Goal: Information Seeking & Learning: Learn about a topic

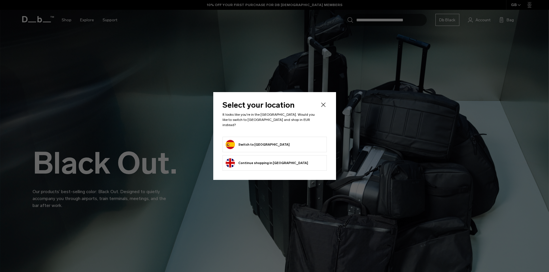
click at [249, 143] on button "Switch to Spain" at bounding box center [258, 144] width 64 height 9
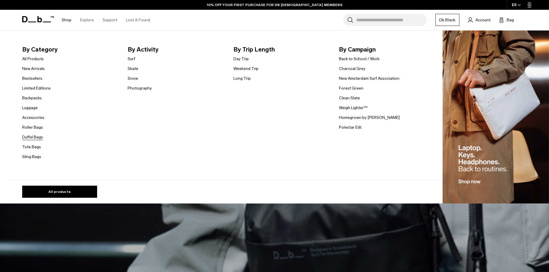
click at [33, 135] on link "Duffel Bags" at bounding box center [32, 137] width 21 height 6
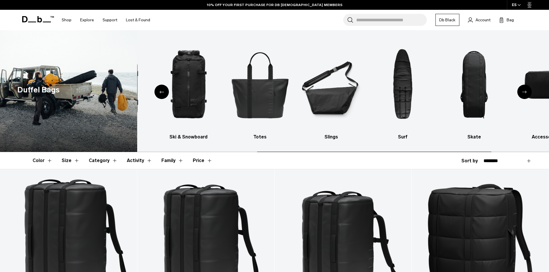
click at [46, 84] on div "Duffel Bags All products Backpacks Luggage Ski & Snowboard Totes Slings Surf Sk…" at bounding box center [274, 91] width 549 height 122
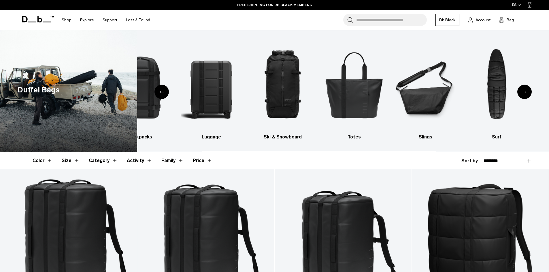
click at [549, 111] on html "Skip to content BUY NOW, PAY LATER WITH KLARNA 10% OFF YOUR FIRST PURCHASE FOR …" at bounding box center [274, 136] width 549 height 272
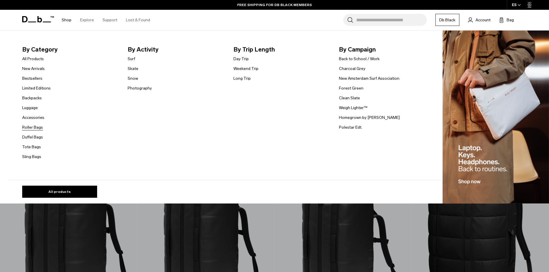
click at [38, 128] on link "Roller Bags" at bounding box center [32, 128] width 21 height 6
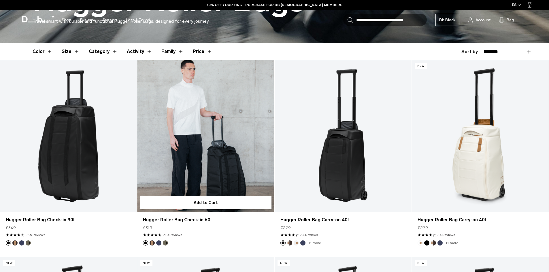
click at [207, 134] on link "Hugger Roller Bag Check-in 60L" at bounding box center [205, 136] width 137 height 152
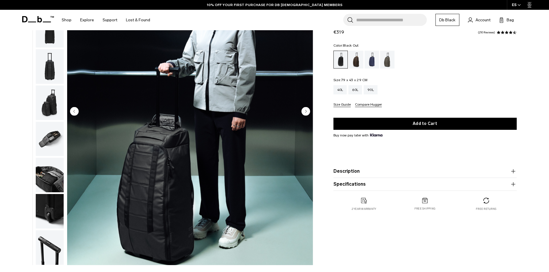
scroll to position [86, 0]
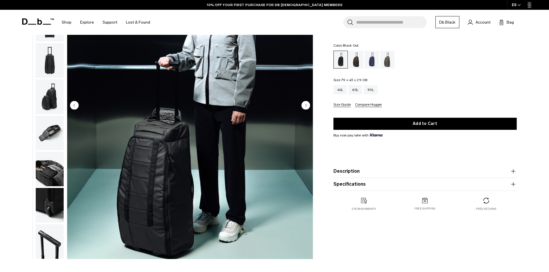
click at [304, 105] on circle "Next slide" at bounding box center [305, 105] width 9 height 9
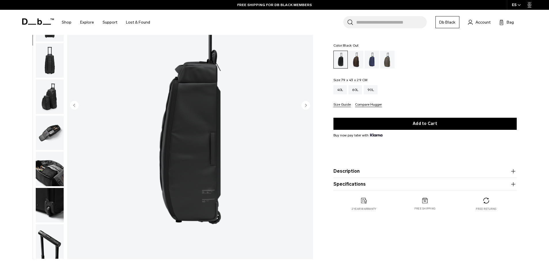
click at [306, 104] on circle "Next slide" at bounding box center [305, 105] width 9 height 9
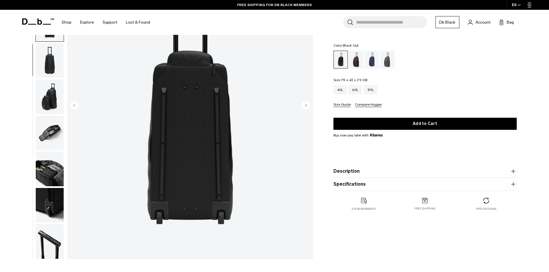
click at [306, 104] on circle "Next slide" at bounding box center [305, 105] width 9 height 9
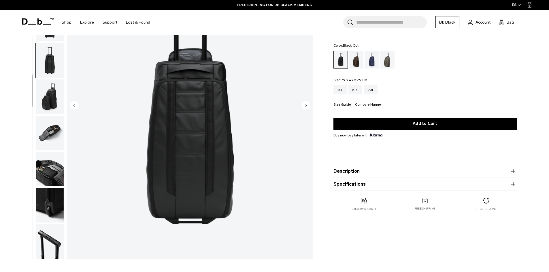
click at [306, 104] on circle "Next slide" at bounding box center [305, 105] width 9 height 9
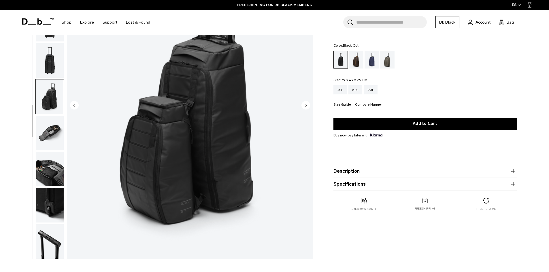
click at [306, 104] on circle "Next slide" at bounding box center [305, 105] width 9 height 9
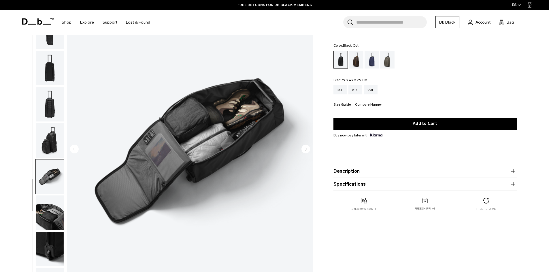
scroll to position [29, 0]
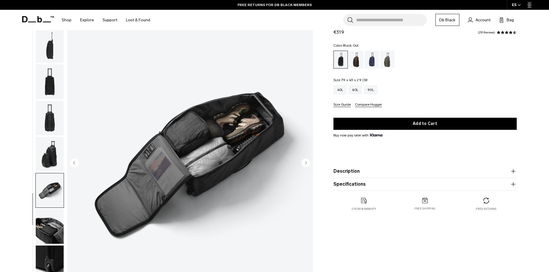
click at [233, 139] on img "7 / 10" at bounding box center [190, 163] width 246 height 307
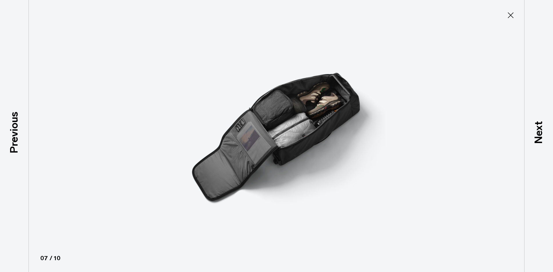
click at [513, 14] on icon at bounding box center [510, 15] width 9 height 9
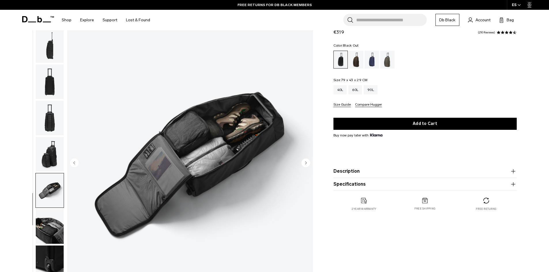
click at [307, 163] on circle "Next slide" at bounding box center [305, 163] width 9 height 9
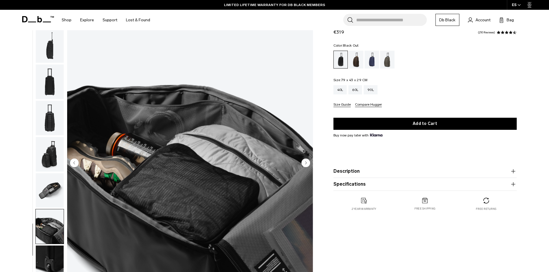
click at [307, 163] on circle "Next slide" at bounding box center [305, 163] width 9 height 9
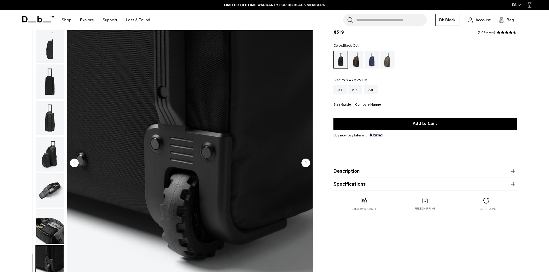
click at [307, 163] on circle "Next slide" at bounding box center [305, 163] width 9 height 9
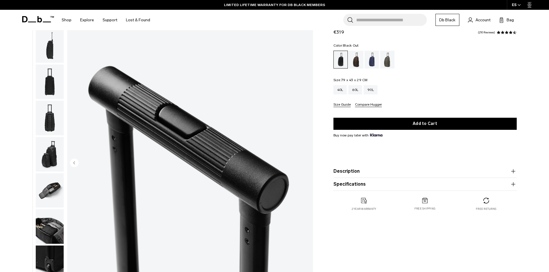
click at [307, 163] on img "10 / 10" at bounding box center [190, 163] width 246 height 307
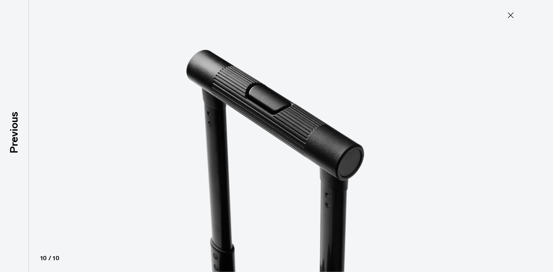
click at [508, 16] on icon at bounding box center [510, 15] width 9 height 9
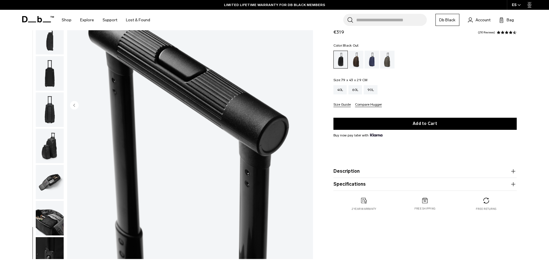
scroll to position [0, 0]
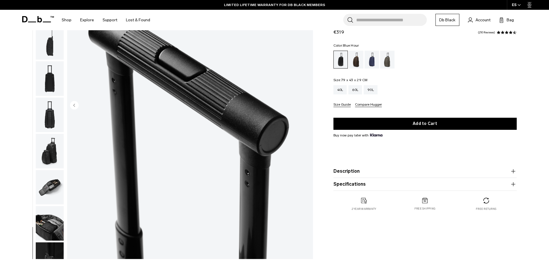
click at [368, 61] on div "Blue Hour" at bounding box center [372, 60] width 15 height 18
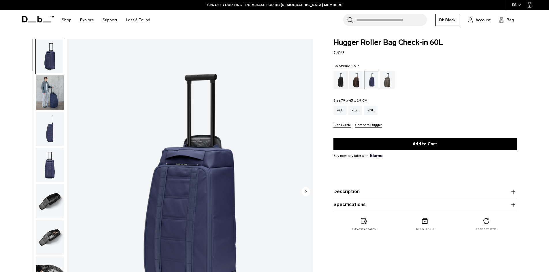
click at [48, 99] on img "button" at bounding box center [50, 93] width 28 height 35
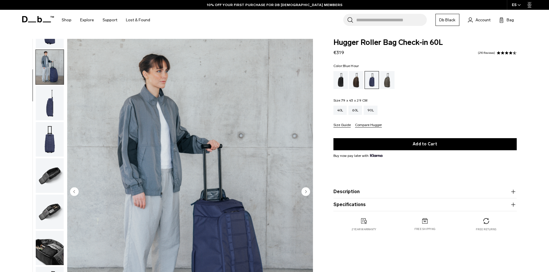
scroll to position [54, 0]
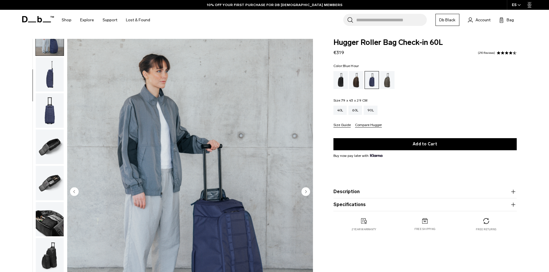
click at [45, 177] on img "button" at bounding box center [50, 183] width 28 height 35
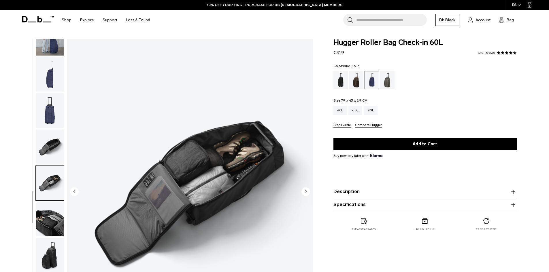
click at [46, 147] on img "button" at bounding box center [50, 147] width 28 height 35
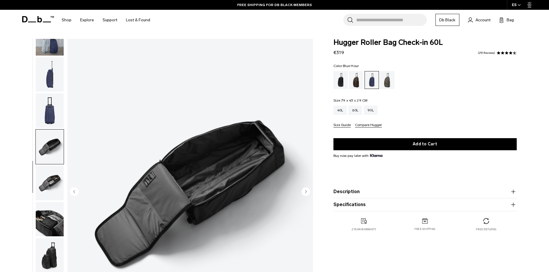
click at [49, 182] on img "button" at bounding box center [50, 183] width 28 height 35
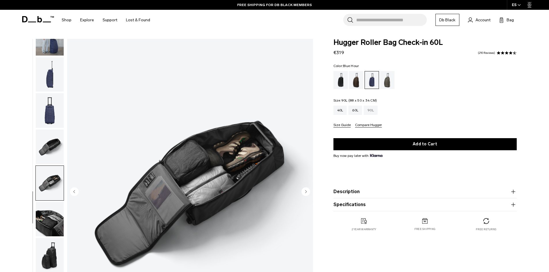
click at [374, 112] on div "90L" at bounding box center [371, 110] width 14 height 9
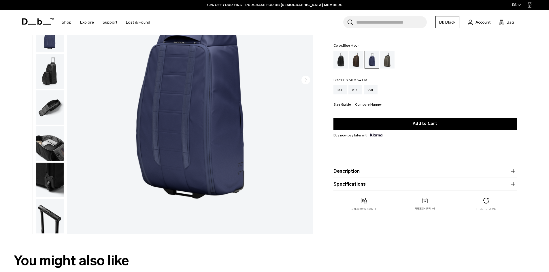
scroll to position [115, 0]
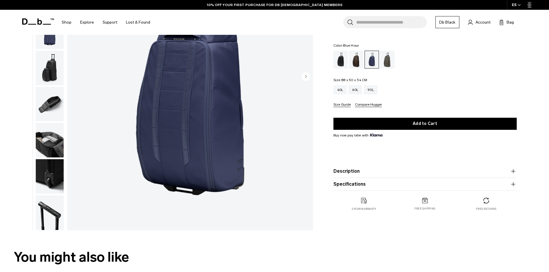
click at [53, 99] on img "button" at bounding box center [50, 104] width 28 height 35
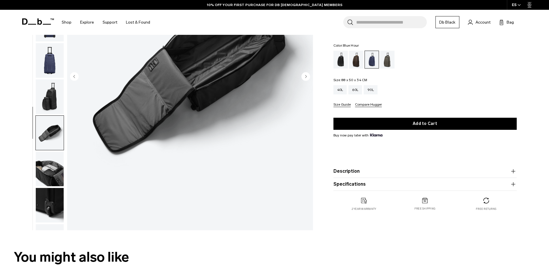
click at [48, 168] on img "button" at bounding box center [50, 169] width 28 height 35
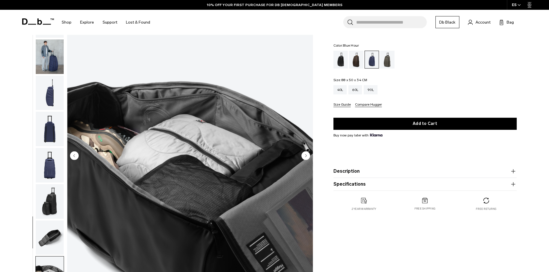
scroll to position [29, 0]
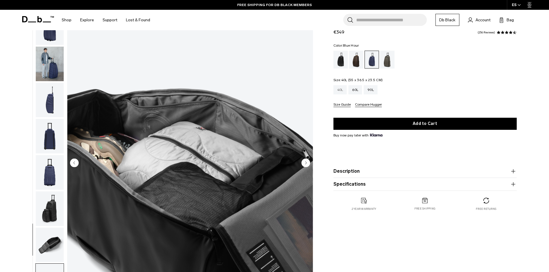
click at [342, 87] on div "40L" at bounding box center [340, 89] width 14 height 9
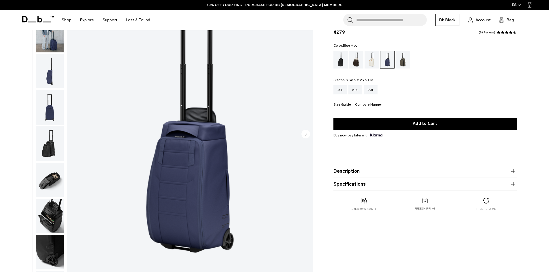
click at [51, 178] on img "button" at bounding box center [50, 180] width 28 height 35
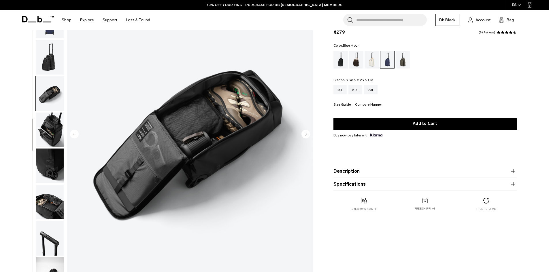
scroll to position [91, 0]
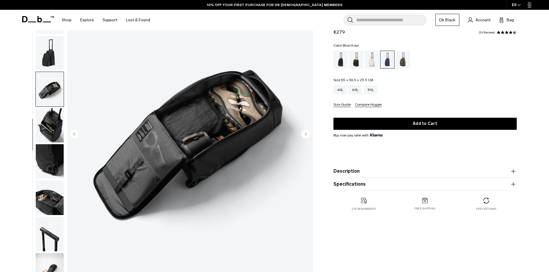
click at [50, 197] on img "button" at bounding box center [50, 198] width 28 height 35
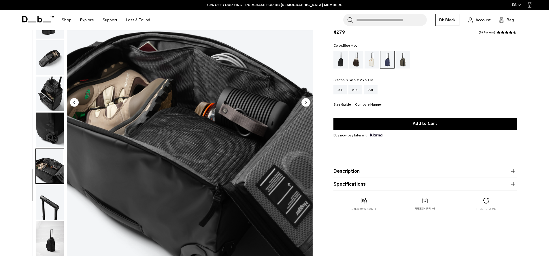
scroll to position [115, 0]
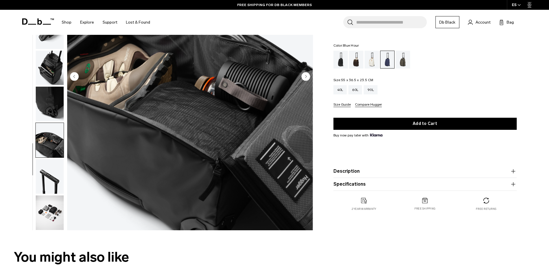
click at [50, 221] on img "button" at bounding box center [50, 213] width 28 height 35
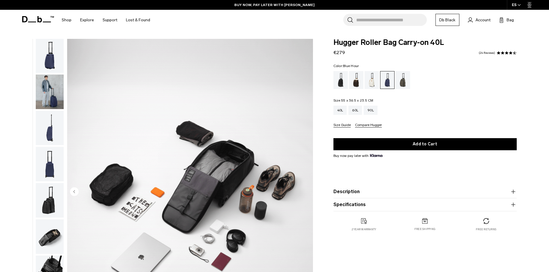
scroll to position [0, 0]
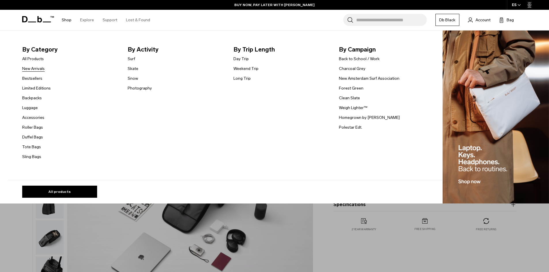
click at [31, 71] on link "New Arrivals" at bounding box center [33, 69] width 22 height 6
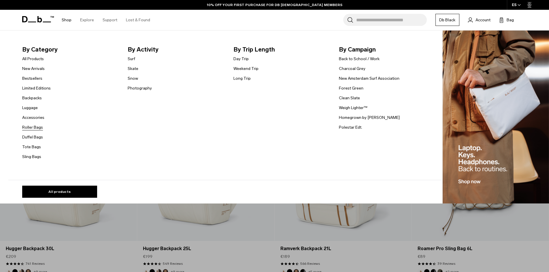
click at [28, 126] on link "Roller Bags" at bounding box center [32, 128] width 21 height 6
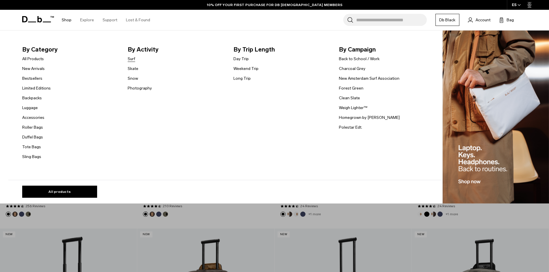
click at [130, 59] on link "Surf" at bounding box center [131, 59] width 7 height 6
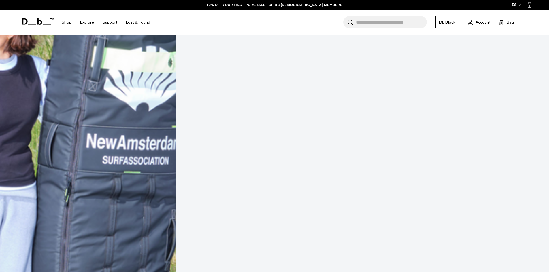
scroll to position [344, 0]
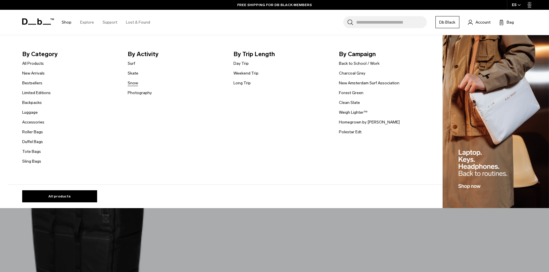
click at [135, 84] on link "Snow" at bounding box center [133, 83] width 10 height 6
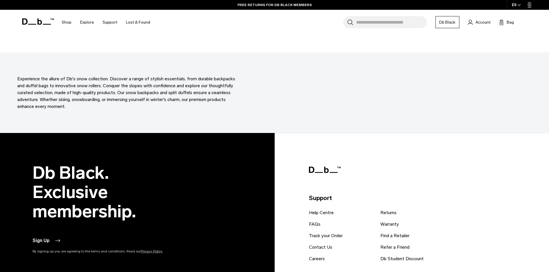
scroll to position [2219, 0]
